Goal: Task Accomplishment & Management: Complete application form

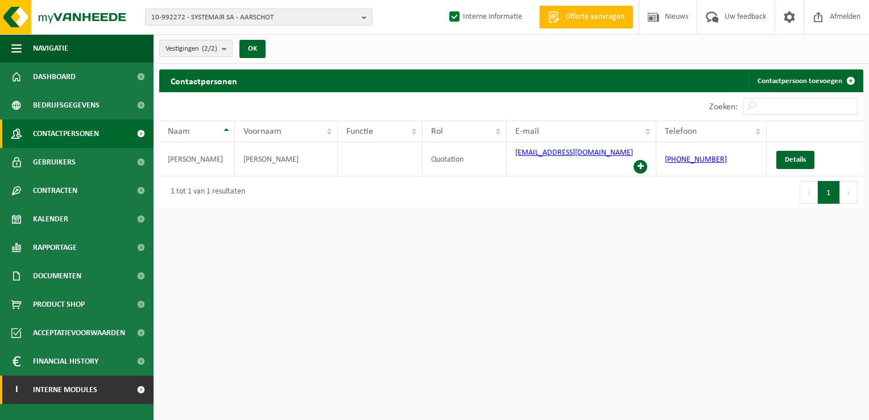
click at [125, 387] on link "I Interne modules" at bounding box center [77, 390] width 154 height 28
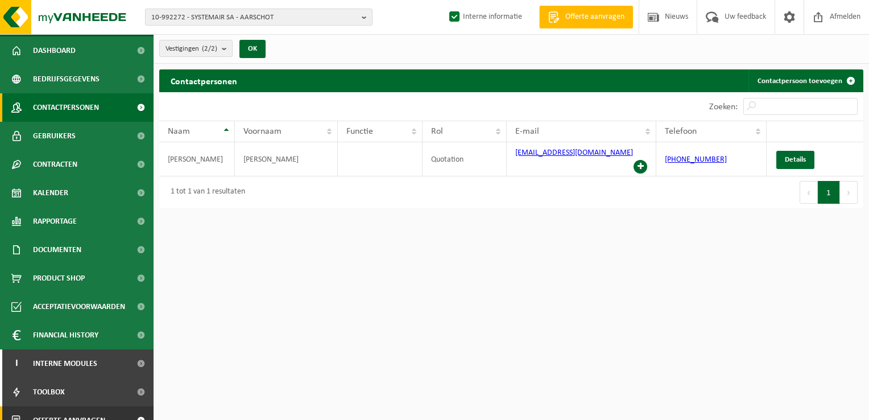
scroll to position [41, 0]
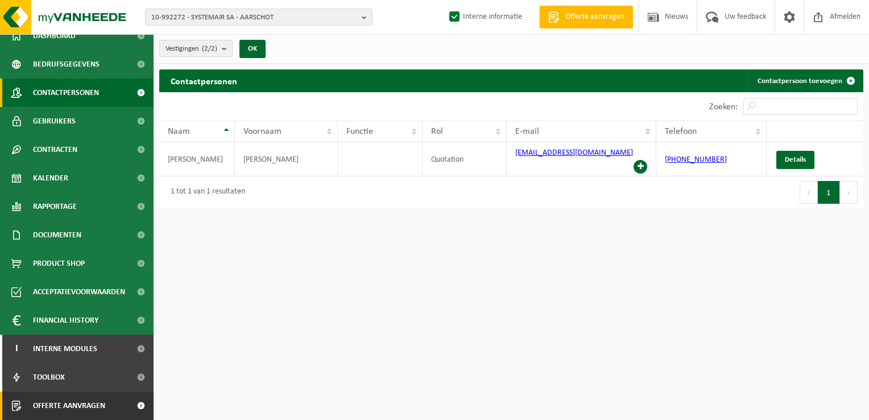
click at [136, 410] on span at bounding box center [141, 405] width 26 height 28
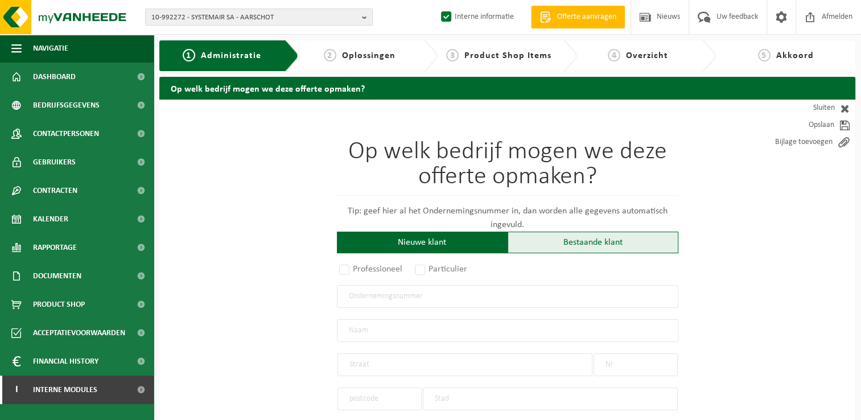
click at [593, 249] on div "Bestaande klant" at bounding box center [593, 243] width 171 height 22
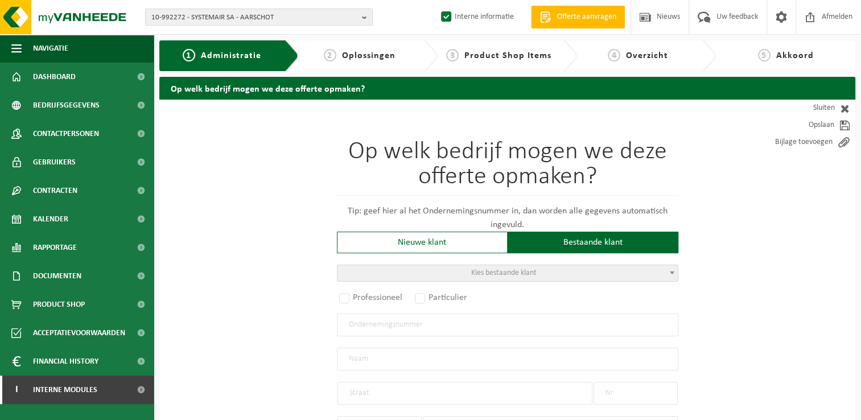
click at [486, 275] on span "Kies bestaande klant" at bounding box center [503, 273] width 65 height 9
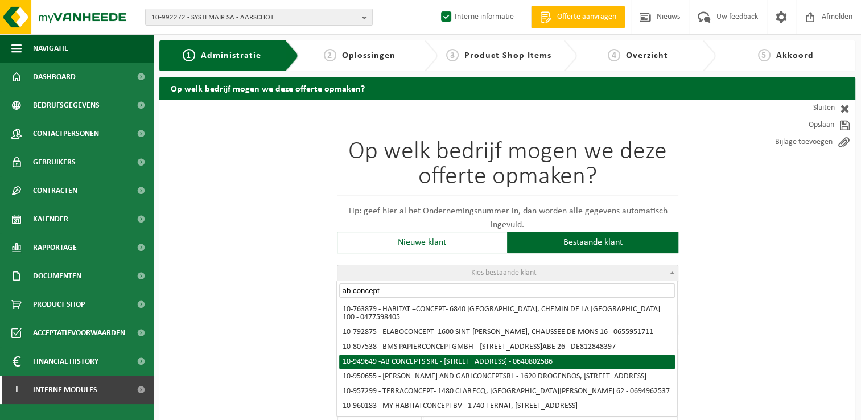
type input "ab concept"
radio input "true"
type input "0640.802.586"
type input "AB CONCEPTS SRL"
type input "RUE DU PROGRES"
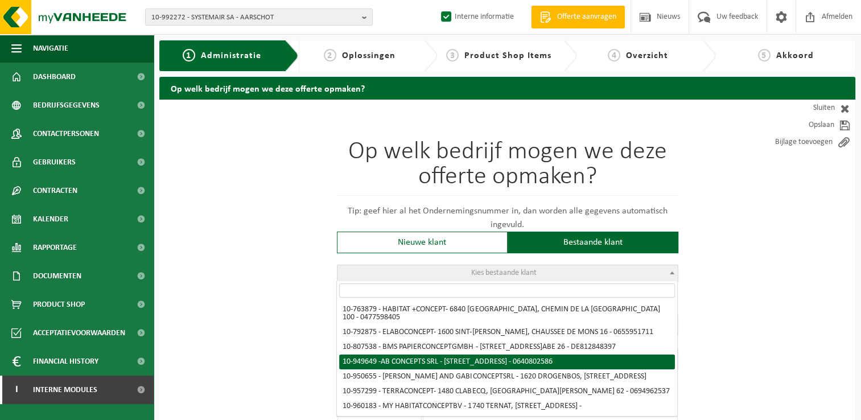
type input "34B"
type input "5555"
type input "BIÈVRE"
select select "11"
type input "AB CONCEPTS SRL"
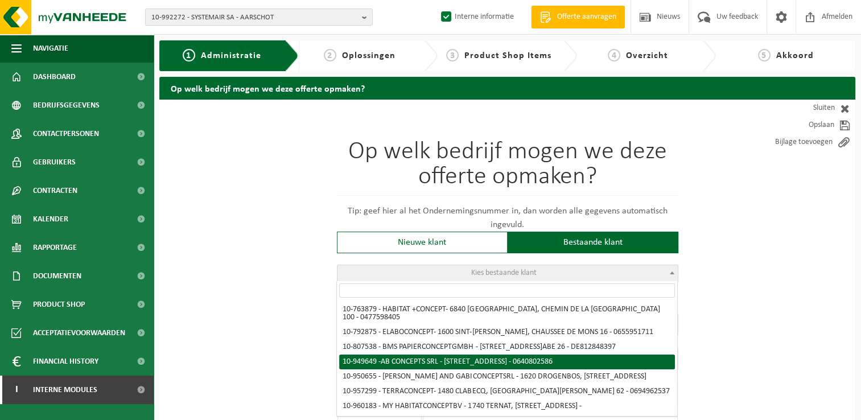
type input "RUE DU PROGRES"
type input "34B"
type input "5555"
type input "BIÈVRE"
select select "144016"
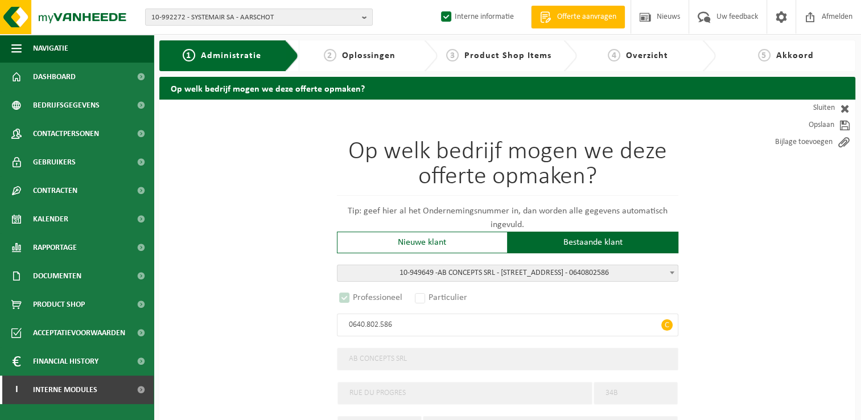
select select "D"
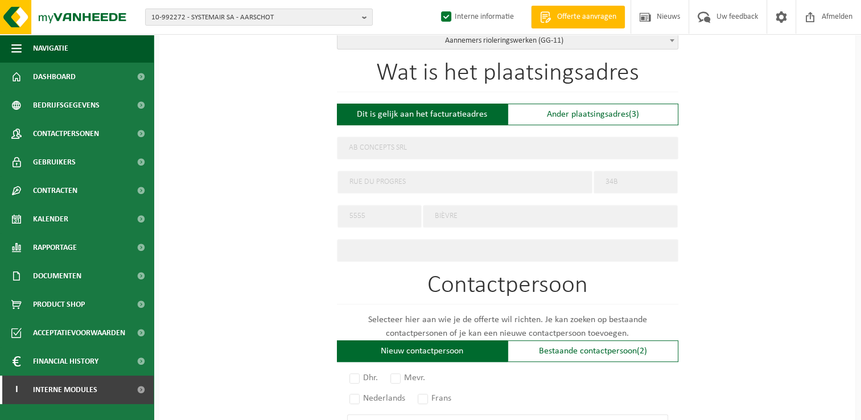
scroll to position [455, 0]
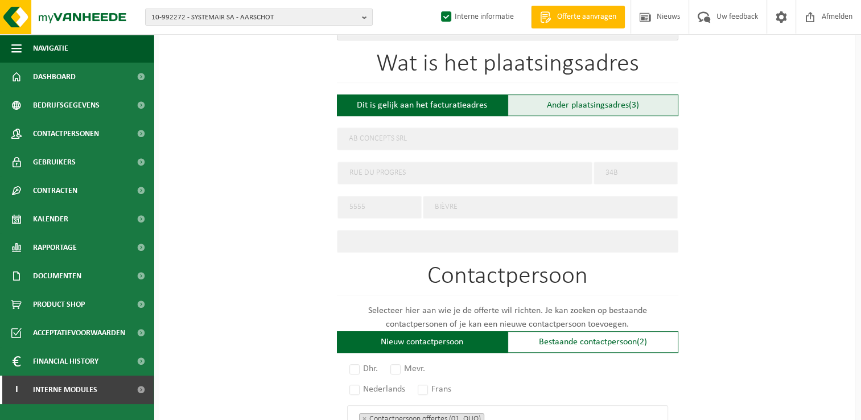
click at [579, 109] on div "Ander plaatsingsadres (3)" at bounding box center [593, 105] width 171 height 22
type input "Werf -"
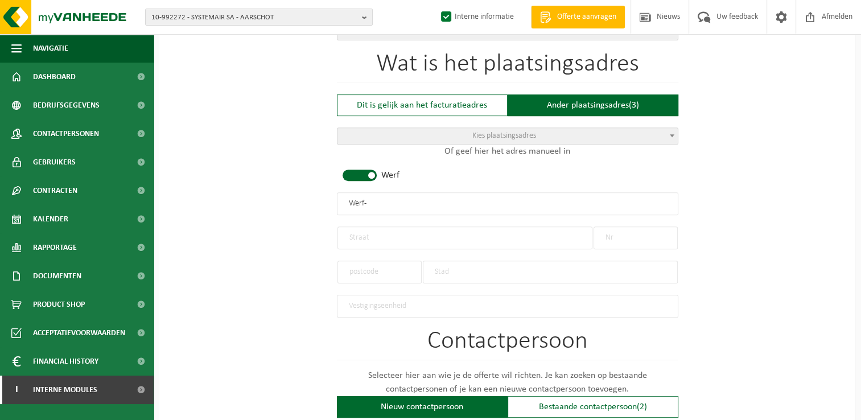
click at [375, 233] on input "text" at bounding box center [464, 237] width 255 height 23
type input "Avenue Adrien STas"
type input "3"
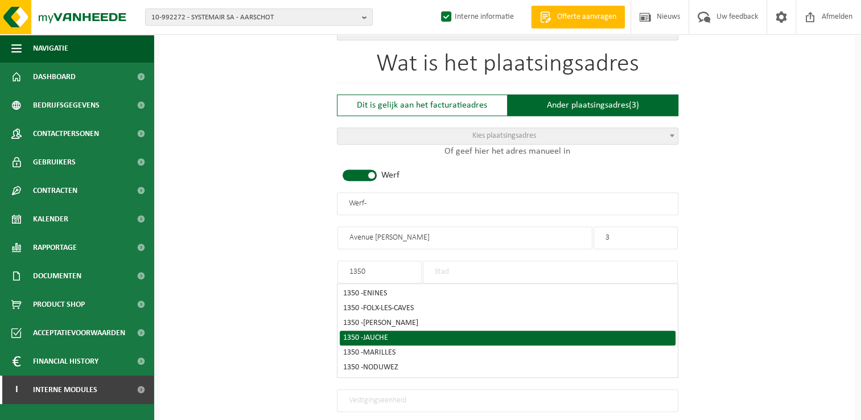
scroll to position [512, 0]
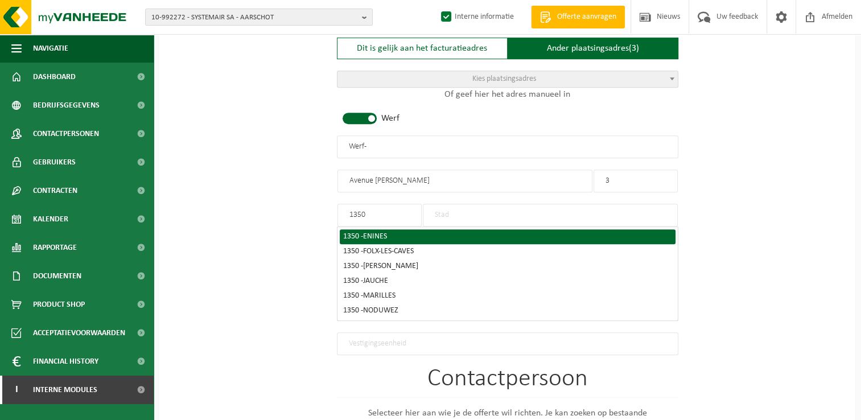
type input "1350"
click at [442, 211] on input "text" at bounding box center [550, 215] width 255 height 23
click at [376, 232] on span "ORP-JAUCHE" at bounding box center [383, 236] width 41 height 9
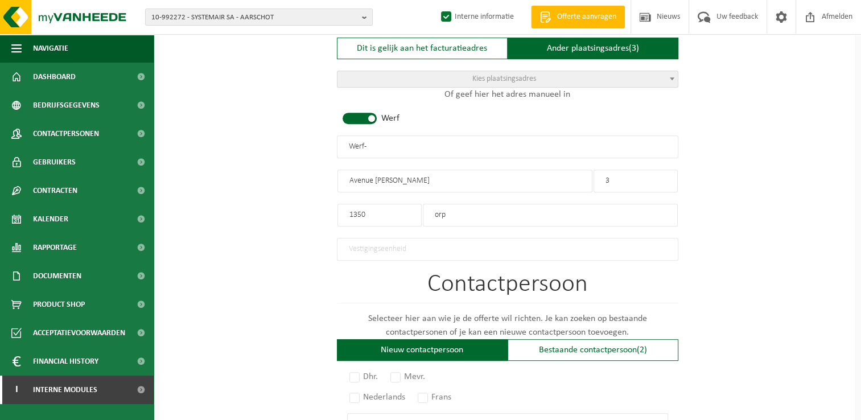
type input "ORP-JAUCHE"
drag, startPoint x: 403, startPoint y: 141, endPoint x: 220, endPoint y: 126, distance: 183.8
click at [220, 126] on div "Op welk bedrijf mogen we deze offerte opmaken? Tip: geef hier al het Ondernemin…" at bounding box center [507, 149] width 696 height 1124
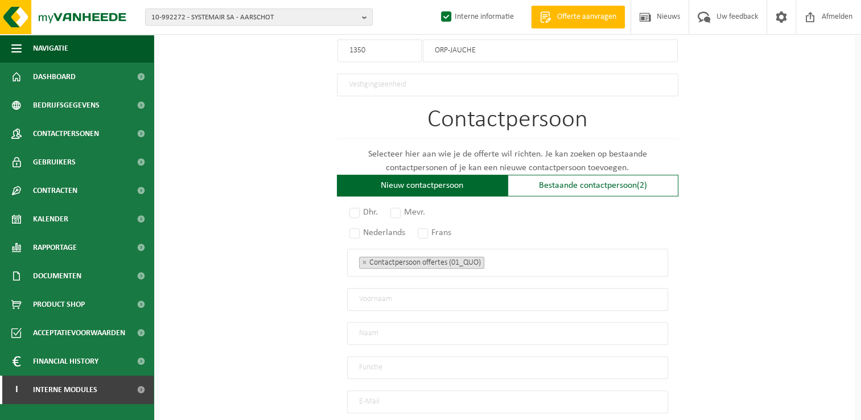
scroll to position [683, 0]
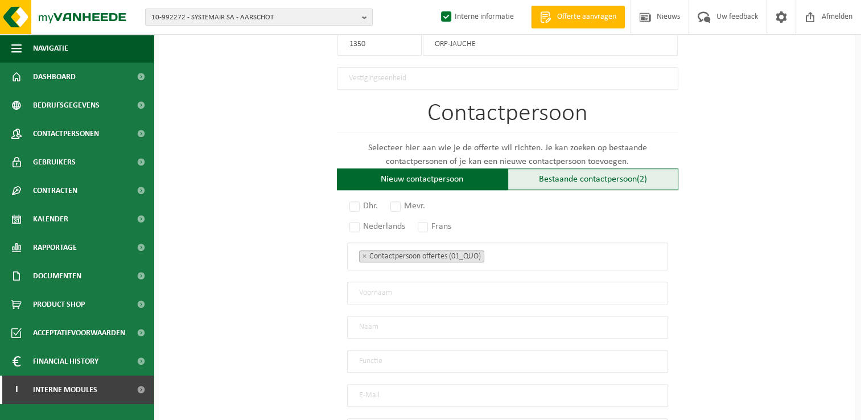
type input "AB CONCEPT - OPR-JAUCHE"
click at [562, 177] on div "Bestaande contactpersoon (2)" at bounding box center [593, 179] width 171 height 22
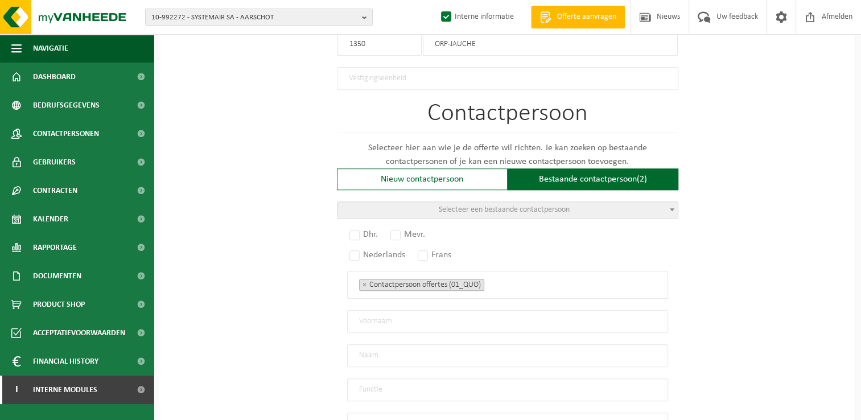
click at [464, 205] on span "Selecteer een bestaande contactpersoon" at bounding box center [504, 209] width 131 height 9
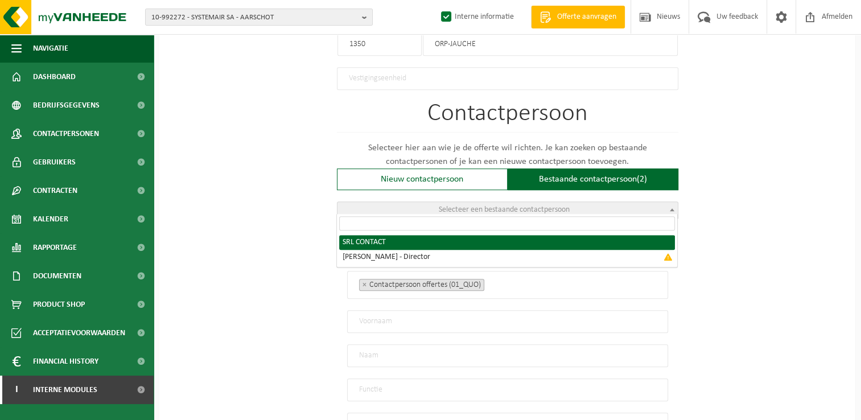
radio input "true"
select select "{"code":"10-949650","firstname":"CONTACT","surname":"SRL","gender":"Unknown","p…"
type input "CONTACT"
type input "SRL"
type input "info@abconcepts.be"
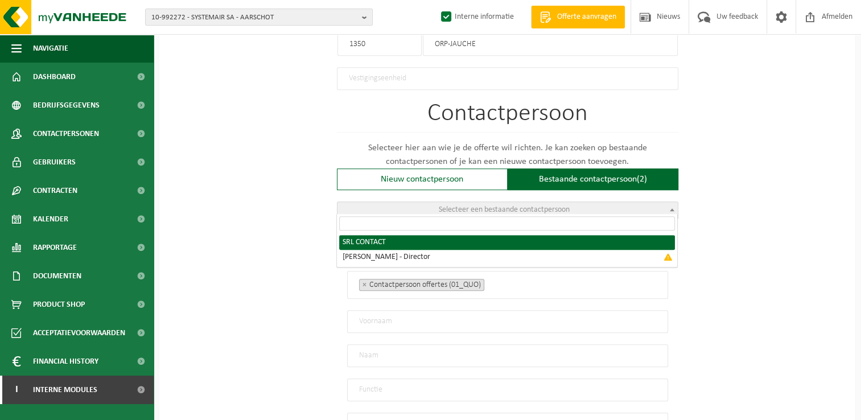
type input "0477604006"
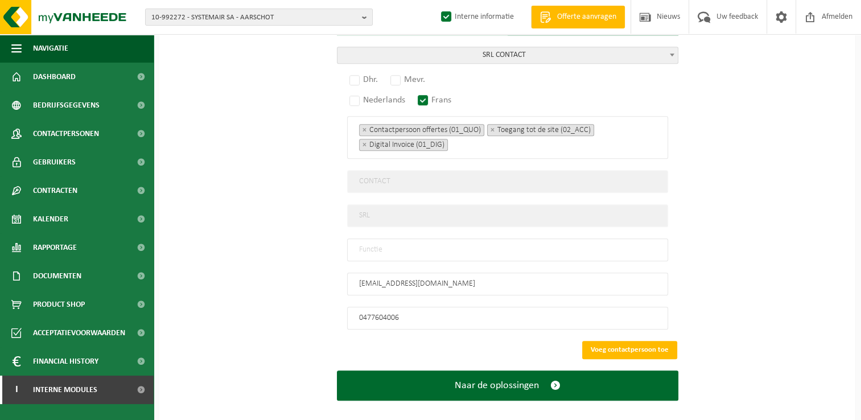
scroll to position [843, 0]
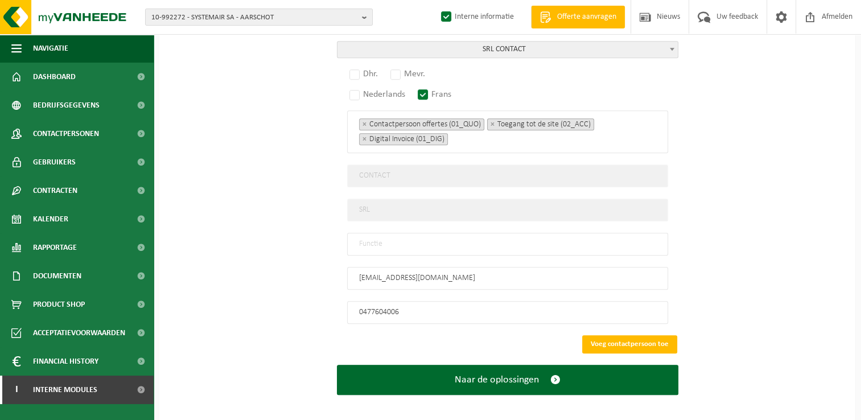
click at [394, 237] on input "text" at bounding box center [507, 244] width 321 height 23
type input "Manager"
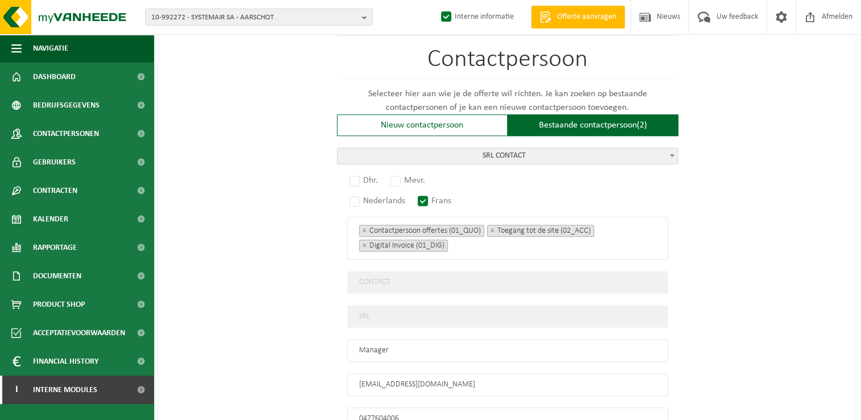
scroll to position [729, 0]
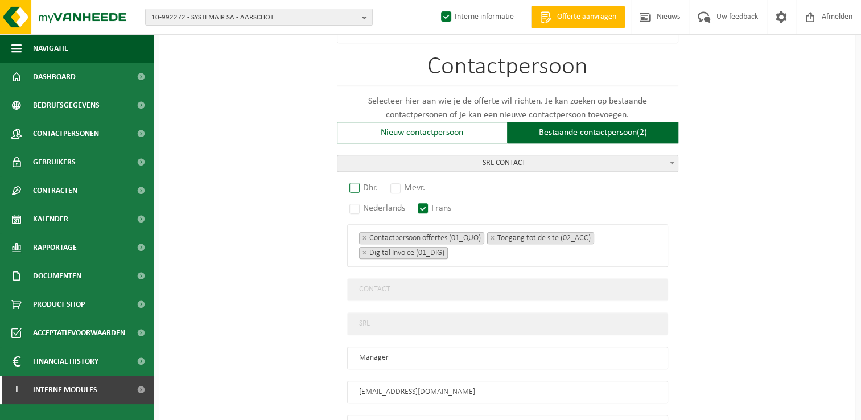
click at [358, 186] on label "Dhr." at bounding box center [364, 188] width 34 height 16
radio input "true"
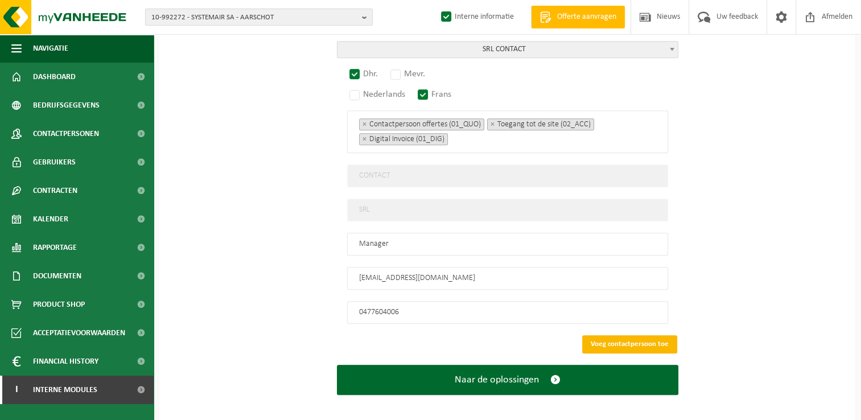
click at [637, 335] on button "Voeg contactpersoon toe" at bounding box center [629, 344] width 95 height 18
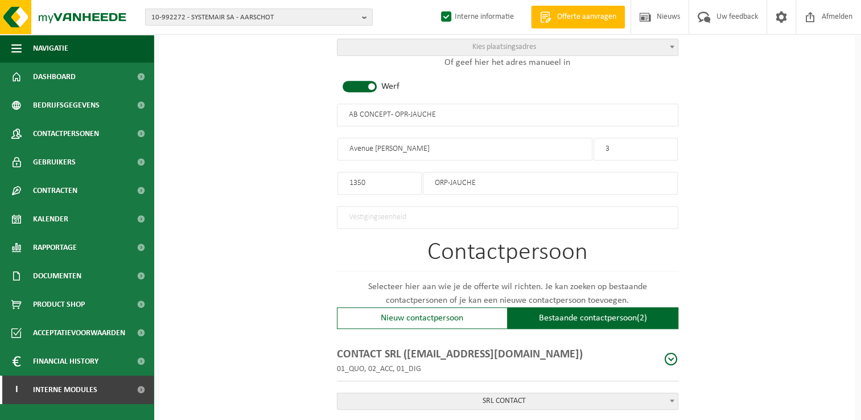
scroll to position [405, 0]
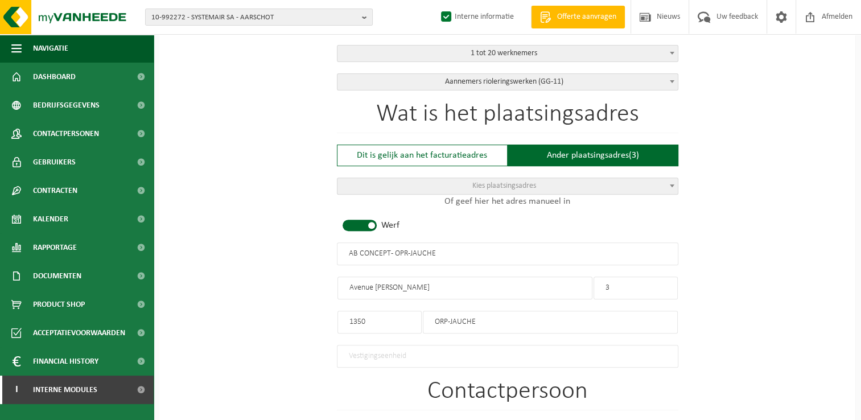
click at [403, 283] on input "Avenue Adrien STas" at bounding box center [464, 288] width 255 height 23
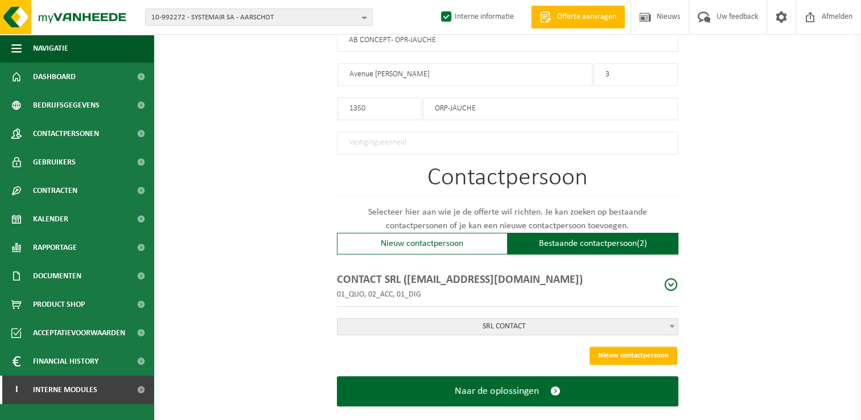
scroll to position [633, 0]
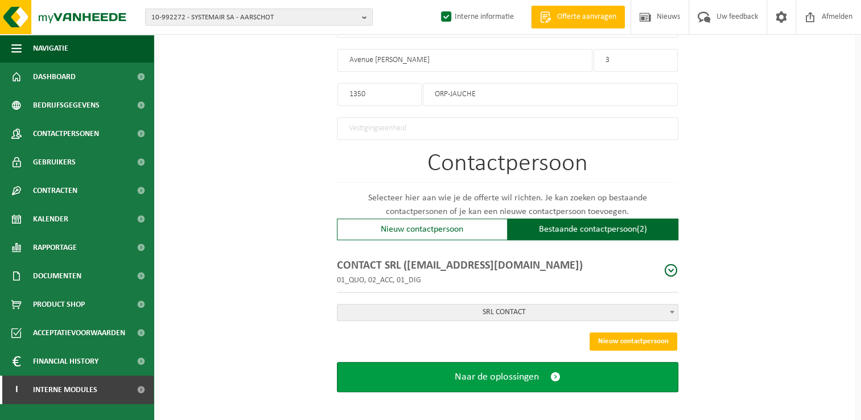
type input "Avenue Adrien Stas"
click at [560, 378] on button "Naar de oplossingen" at bounding box center [507, 377] width 341 height 30
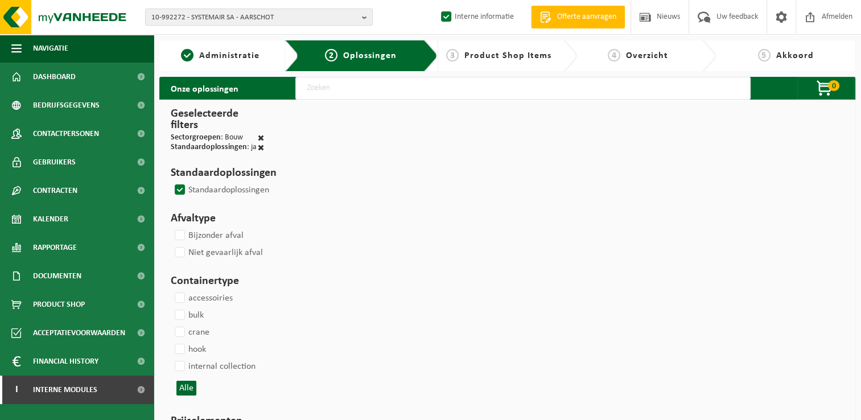
click at [332, 90] on input "text" at bounding box center [522, 88] width 455 height 23
type input "000291"
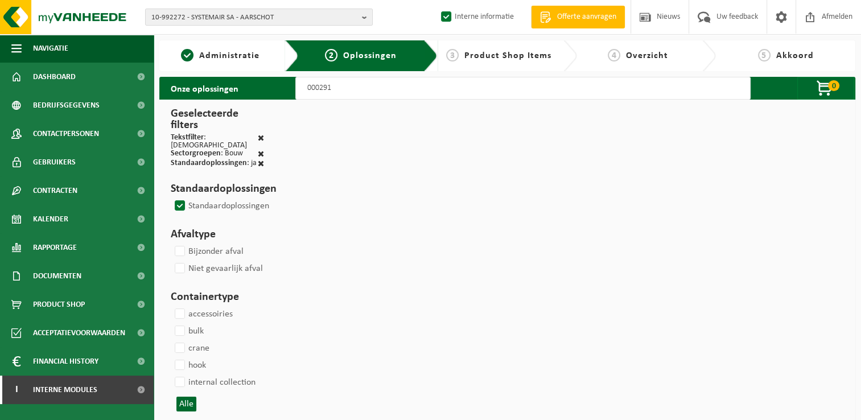
select select
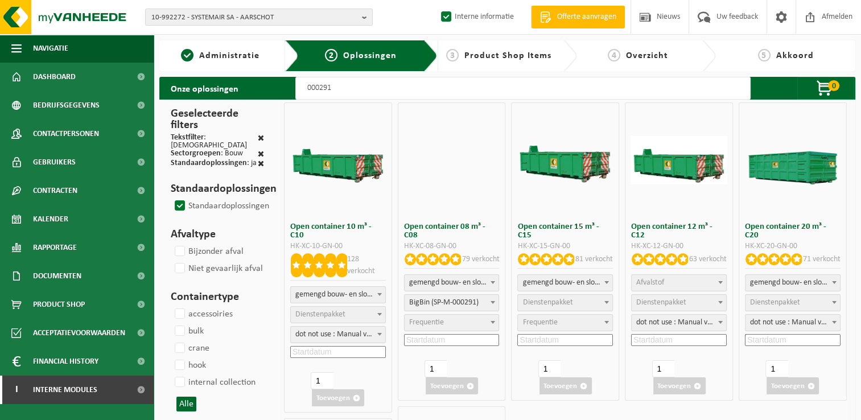
select select
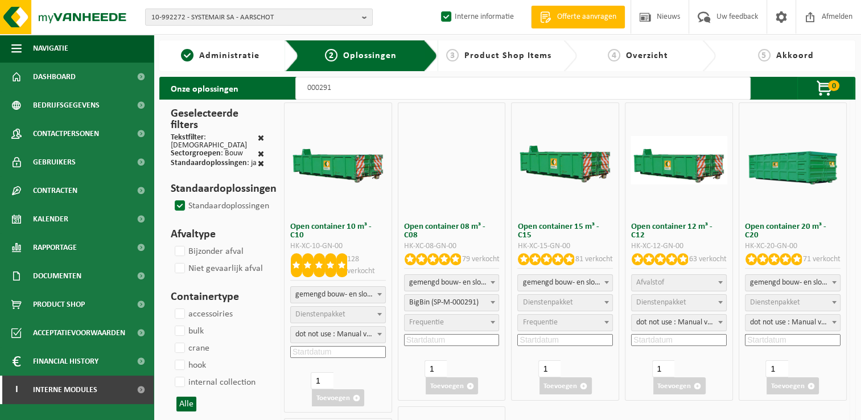
select select
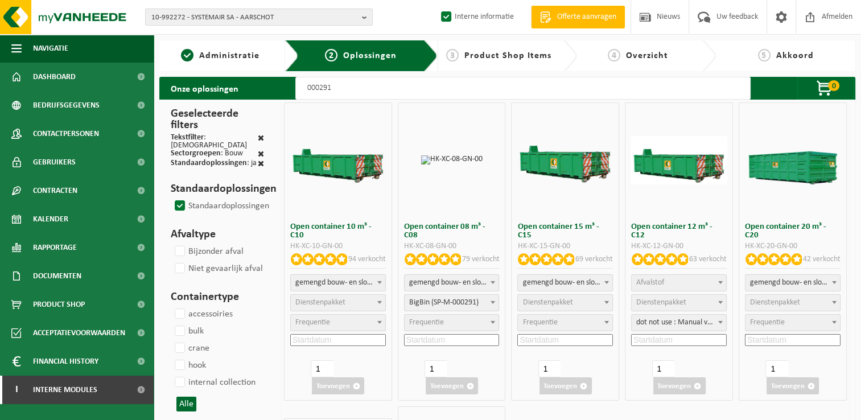
select select
select select "25"
select select "197"
select select "25"
select select "197"
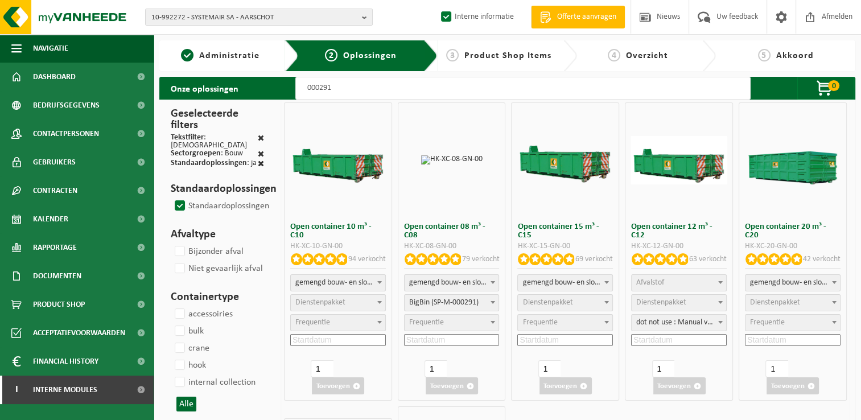
select select "25"
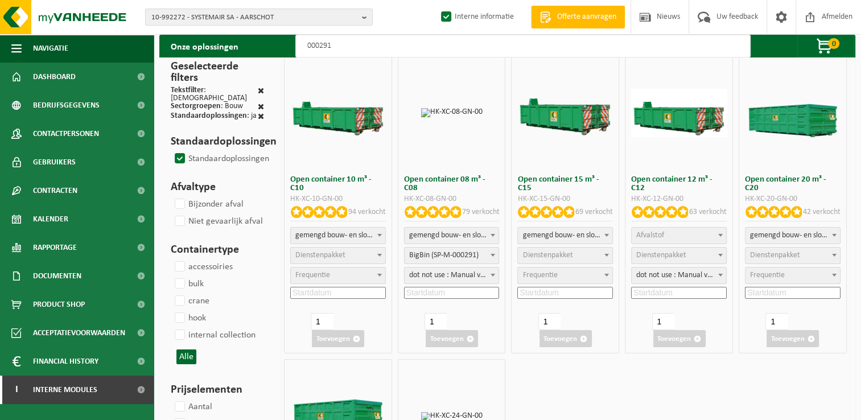
scroll to position [114, 0]
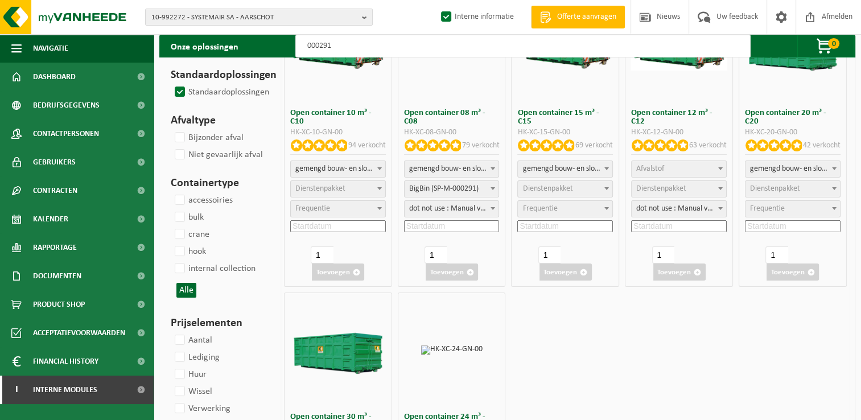
click at [774, 191] on span "Dienstenpakket" at bounding box center [775, 188] width 50 height 9
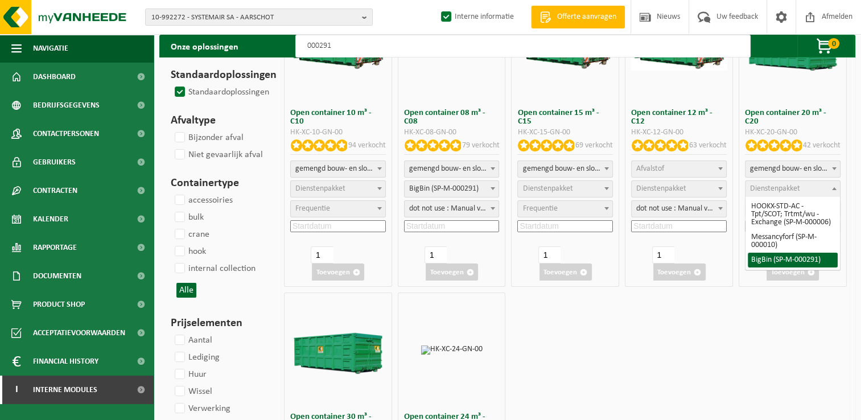
select select "197"
select select "25"
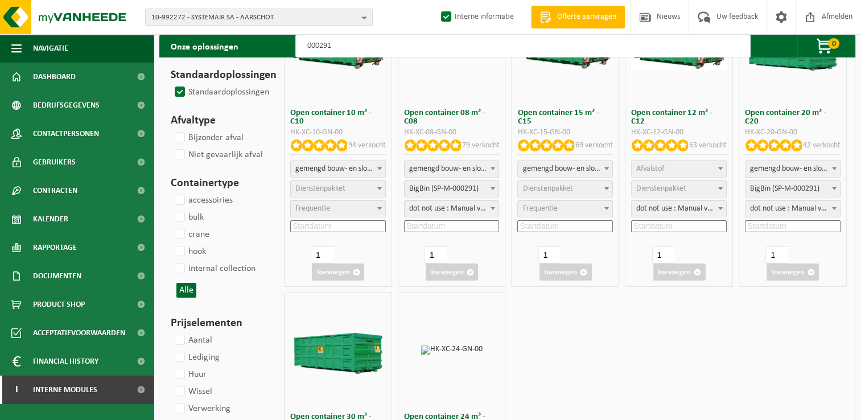
click at [778, 226] on input at bounding box center [793, 226] width 96 height 12
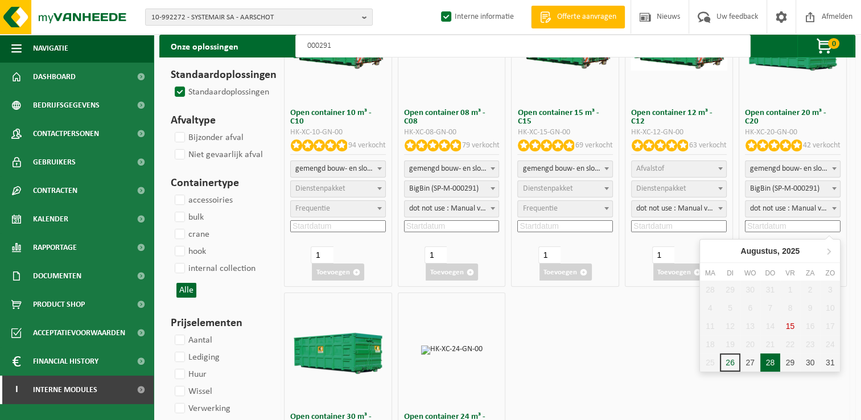
click at [772, 362] on div "28" at bounding box center [770, 362] width 20 height 18
type input "2025-08-28"
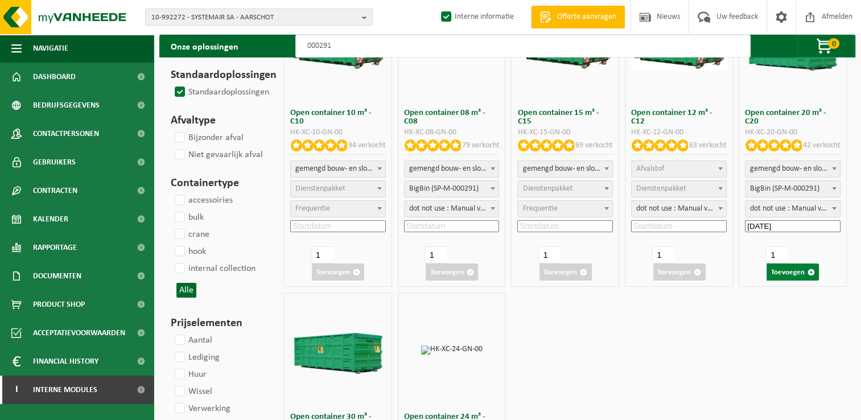
click at [789, 270] on button "Toevoegen" at bounding box center [792, 271] width 52 height 17
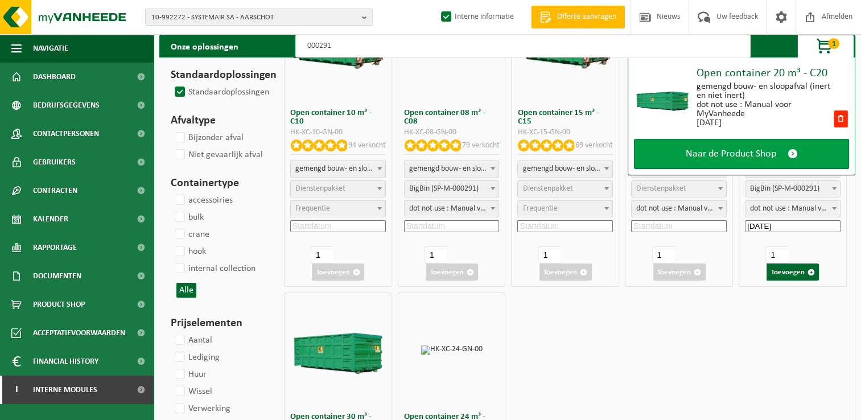
click at [727, 155] on span "Naar de Product Shop" at bounding box center [731, 154] width 90 height 12
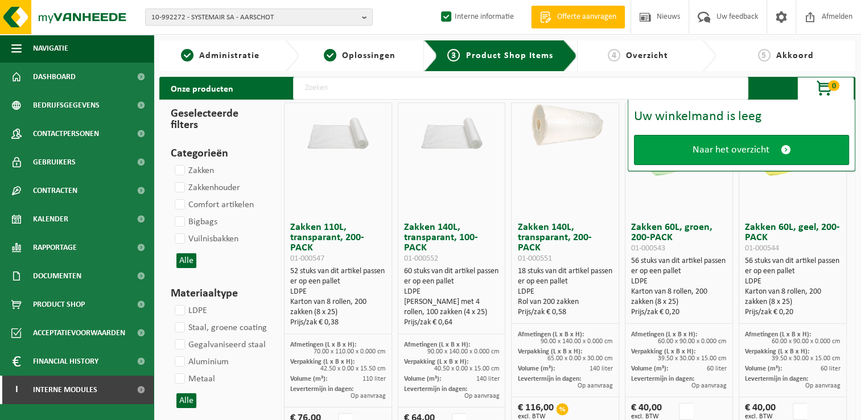
click at [706, 155] on span "Naar het overzicht" at bounding box center [731, 150] width 77 height 12
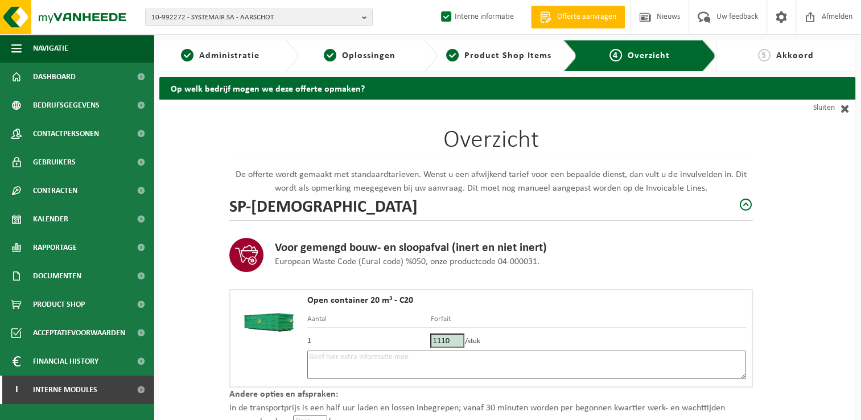
click at [360, 368] on textarea at bounding box center [526, 365] width 439 height 28
click at [414, 355] on textarea "Placement 28/08 -" at bounding box center [526, 365] width 439 height 28
paste textarea "477 60 40 06"
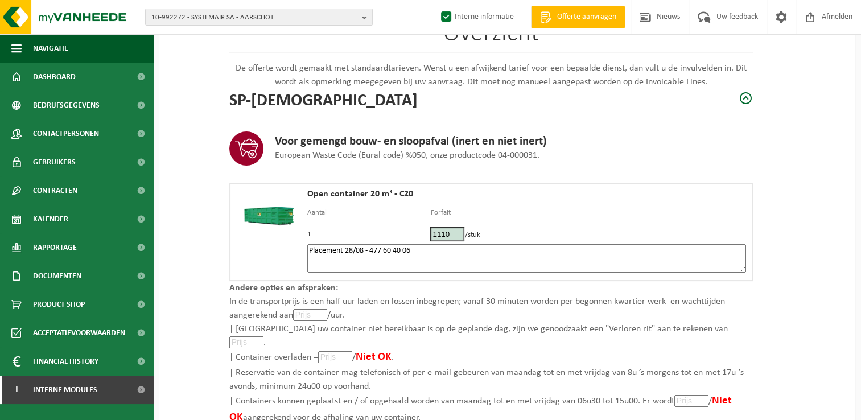
scroll to position [114, 0]
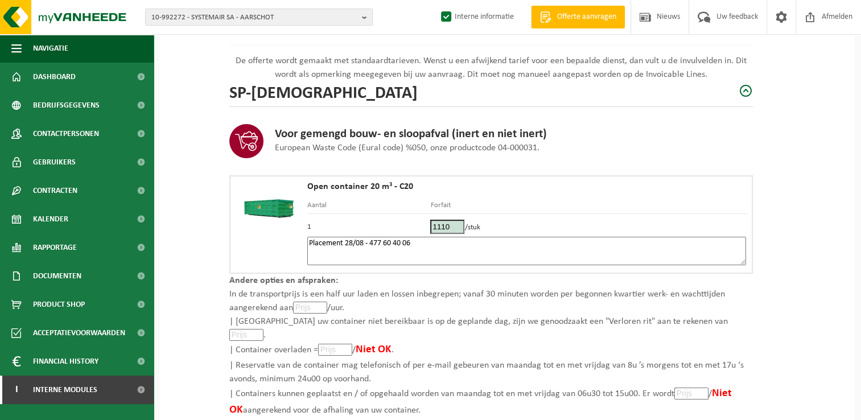
click at [369, 239] on textarea "Placement 28/08 - 477 60 40 06" at bounding box center [526, 251] width 439 height 28
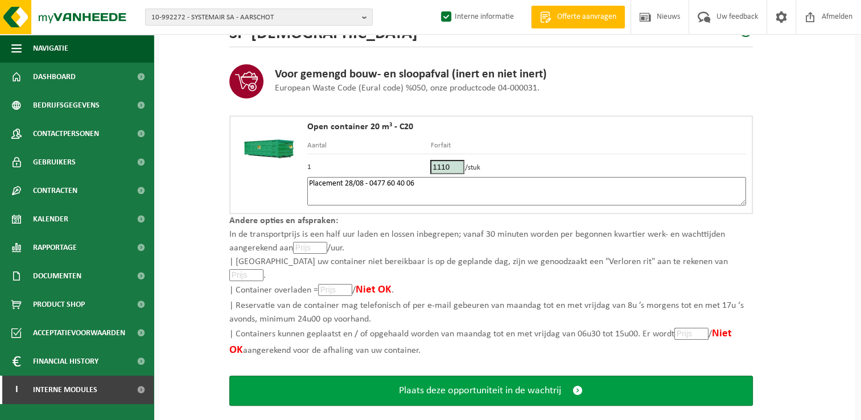
scroll to position [175, 0]
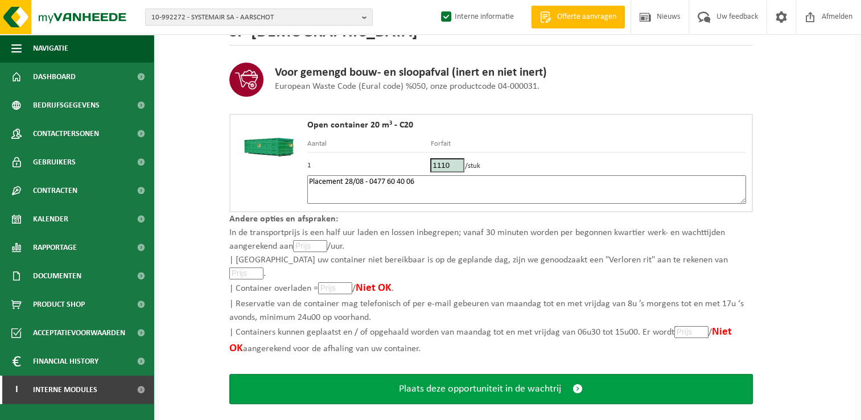
type textarea "Placement 28/08 - 0477 60 40 06"
click at [509, 383] on span "Plaats deze opportuniteit in de wachtrij" at bounding box center [480, 389] width 162 height 12
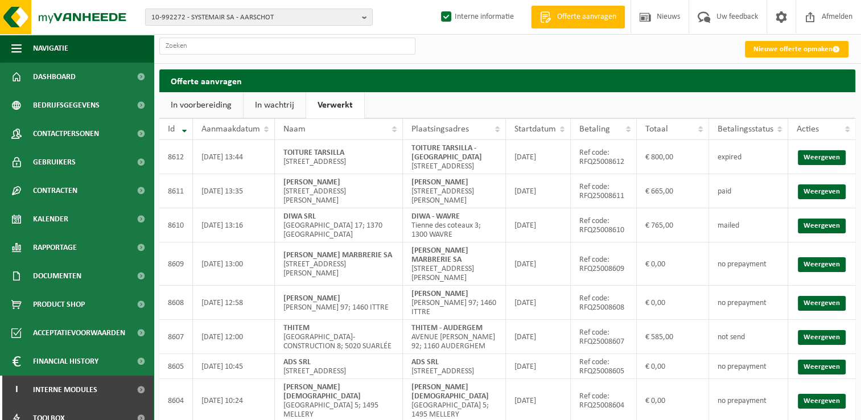
click at [274, 105] on link "In wachtrij" at bounding box center [275, 105] width 62 height 26
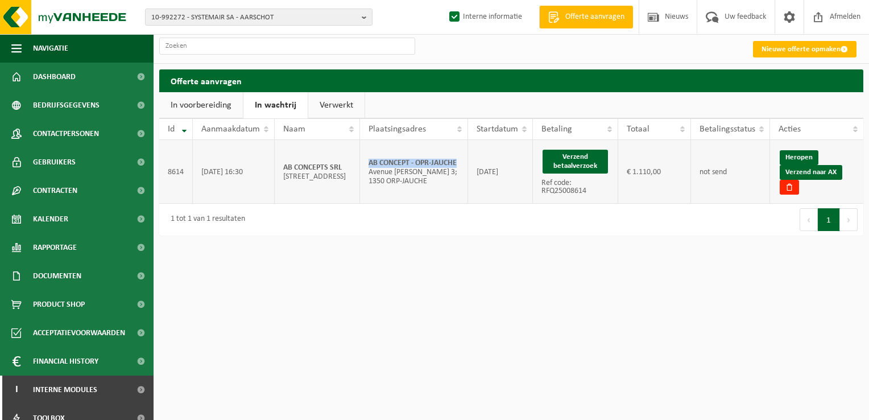
drag, startPoint x: 457, startPoint y: 163, endPoint x: 366, endPoint y: 165, distance: 91.6
click at [366, 165] on td "AB CONCEPT - OPR-JAUCHE Avenue Adrien Stas 3; 1350 ORP-JAUCHE" at bounding box center [414, 172] width 108 height 64
copy strong "AB CONCEPT - OPR-JAUCHE"
click at [821, 172] on link "Verzend naar AX" at bounding box center [811, 172] width 63 height 15
